Goal: Task Accomplishment & Management: Manage account settings

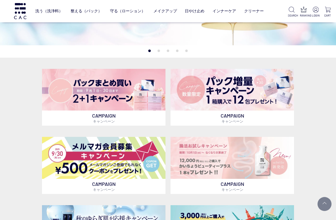
scroll to position [90, 0]
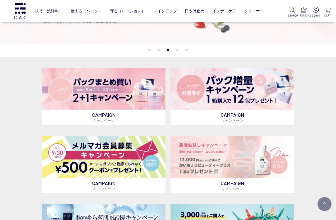
click at [254, 102] on img at bounding box center [231, 89] width 123 height 42
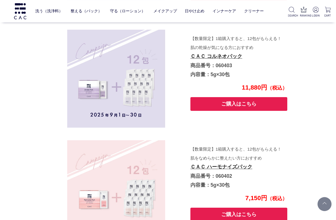
scroll to position [1016, 0]
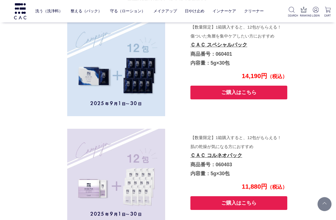
scroll to position [922, 0]
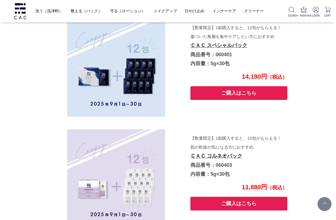
click at [134, 8] on link "守る（ローション）" at bounding box center [127, 10] width 35 height 13
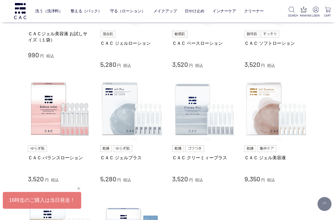
scroll to position [176, 0]
click at [317, 10] on img at bounding box center [316, 10] width 6 height 6
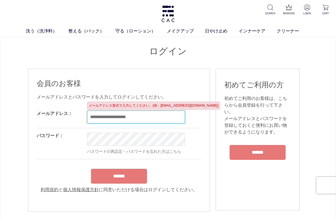
type input "**********"
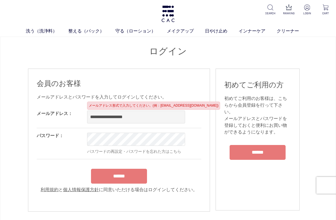
click at [119, 184] on input "******" at bounding box center [119, 176] width 56 height 15
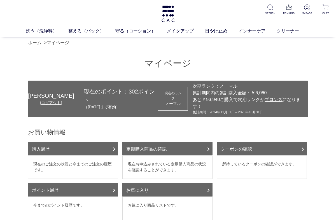
click at [241, 146] on link "クーポンの確認" at bounding box center [262, 148] width 90 height 13
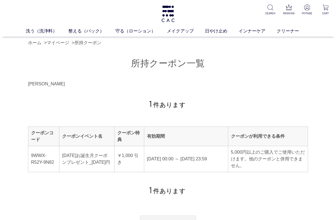
scroll to position [1, 0]
